Goal: Task Accomplishment & Management: Manage account settings

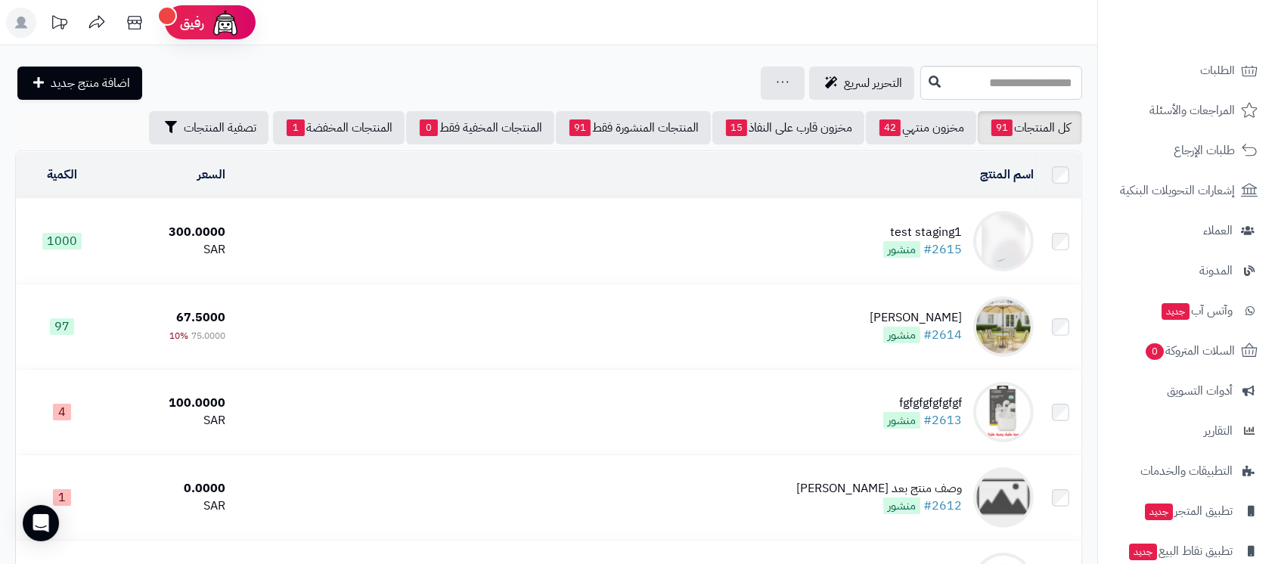
scroll to position [208, 0]
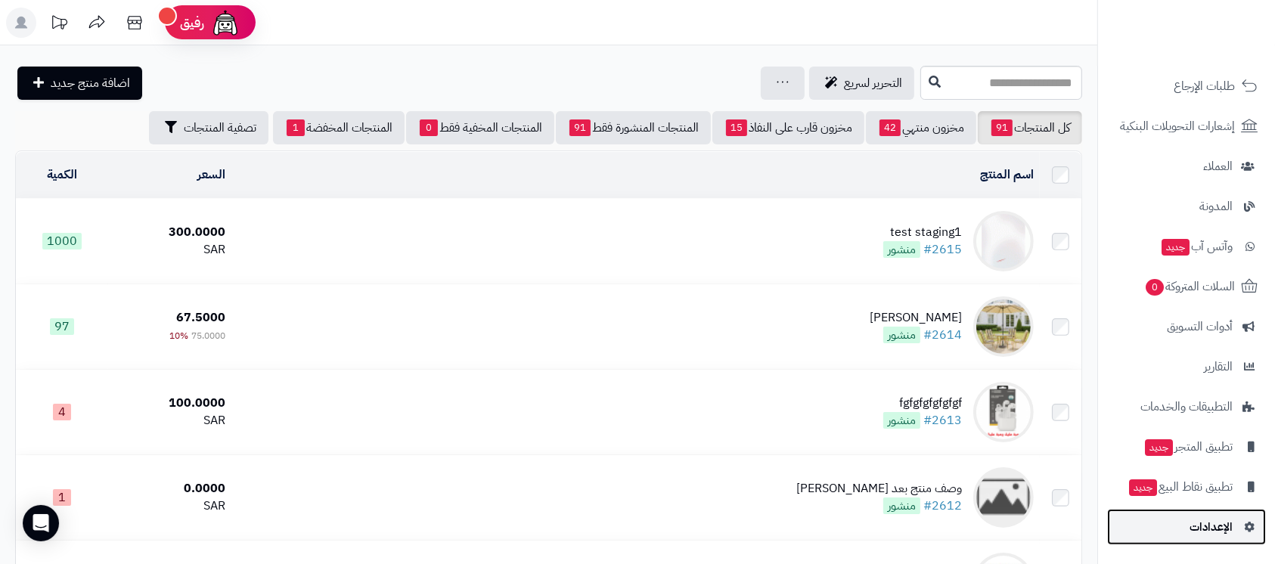
click at [1203, 521] on span "الإعدادات" at bounding box center [1211, 527] width 43 height 21
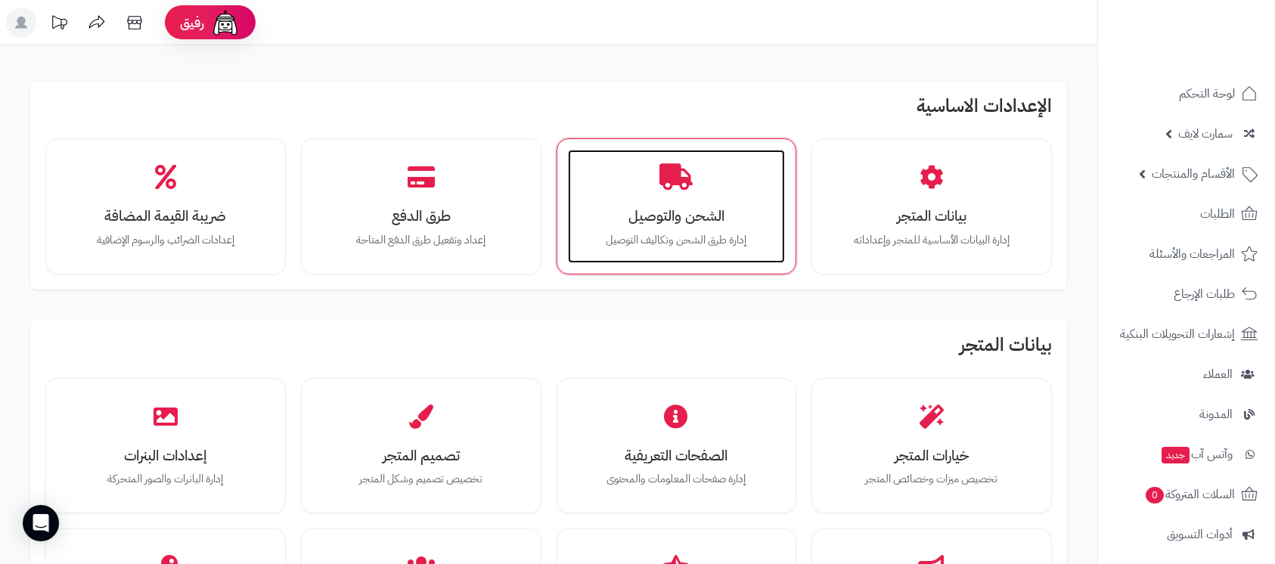
click at [657, 246] on p "إدارة طرق الشحن وتكاليف التوصيل" at bounding box center [677, 240] width 188 height 17
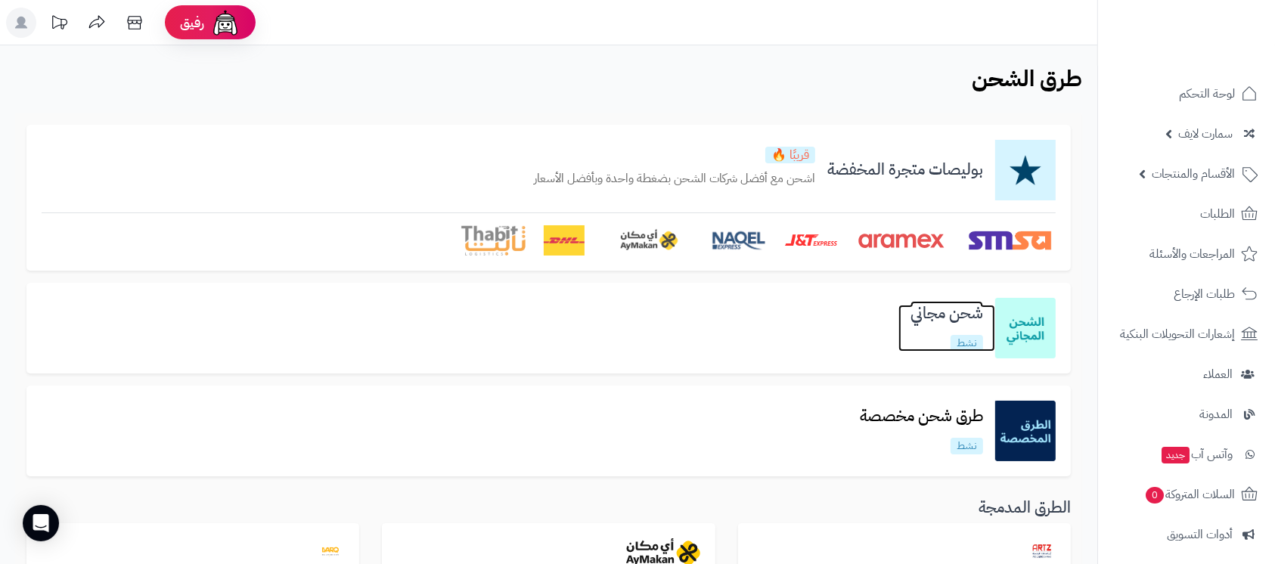
click at [945, 312] on h3 "شحن مجاني" at bounding box center [947, 313] width 97 height 17
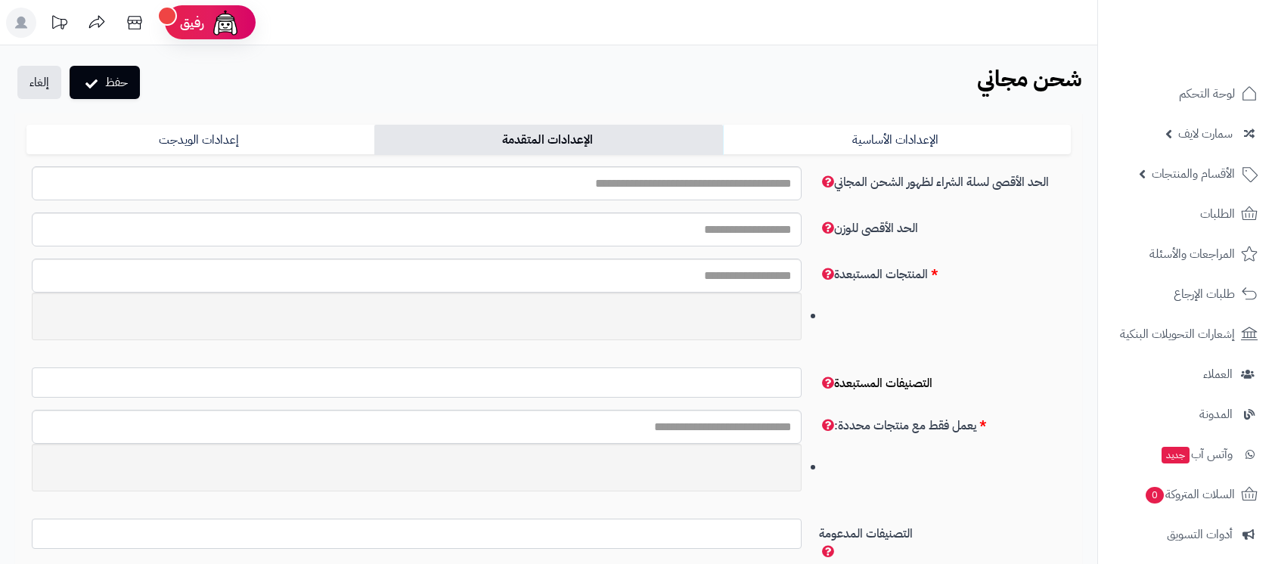
select select
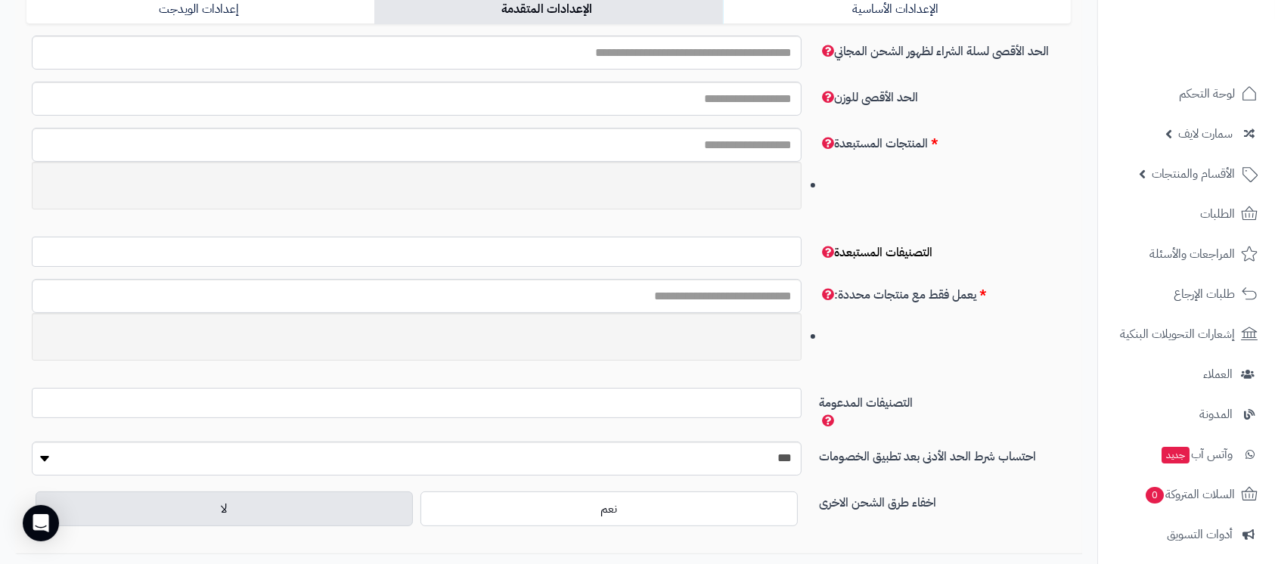
scroll to position [101, 0]
